Goal: Task Accomplishment & Management: Use online tool/utility

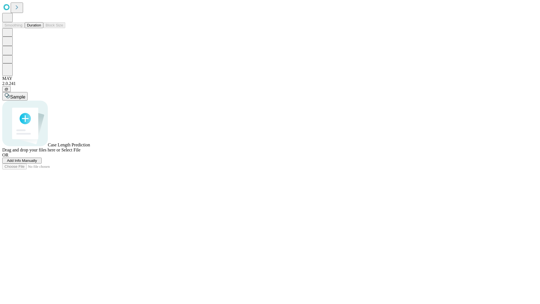
click at [41, 28] on button "Duration" at bounding box center [34, 25] width 19 height 6
click at [37, 163] on span "Add Info Manually" at bounding box center [22, 160] width 30 height 4
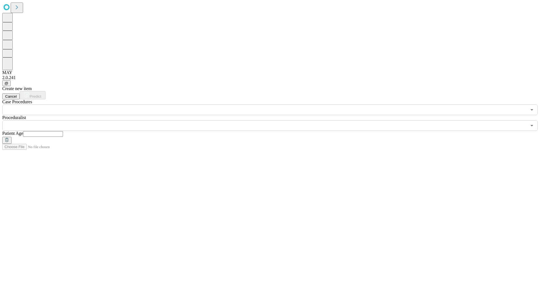
click at [63, 131] on input "text" at bounding box center [43, 134] width 40 height 6
type input "**"
click at [274, 120] on input "text" at bounding box center [264, 125] width 525 height 11
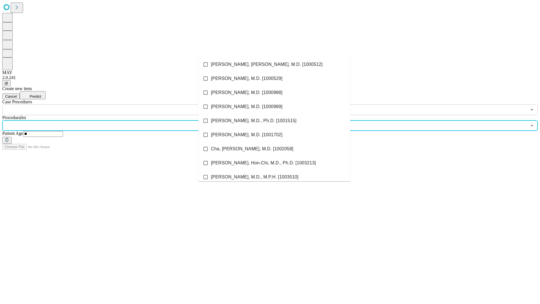
click at [274, 64] on li "[PERSON_NAME], [PERSON_NAME], M.D. [1000512]" at bounding box center [274, 64] width 152 height 14
